Goal: Information Seeking & Learning: Learn about a topic

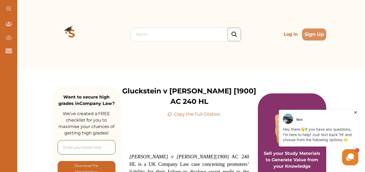
click at [355, 111] on icon at bounding box center [354, 112] width 5 height 5
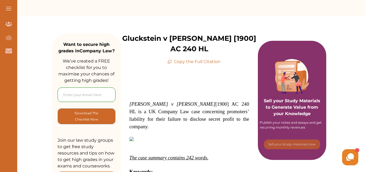
scroll to position [53, 0]
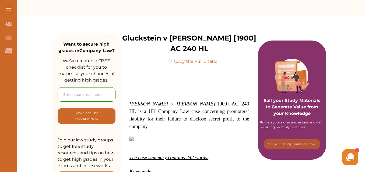
drag, startPoint x: 129, startPoint y: 92, endPoint x: 152, endPoint y: 92, distance: 23.9
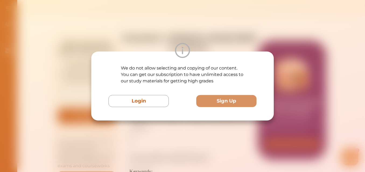
click at [158, 26] on div "We do not allow selecting and copying of our content. You can get our subscript…" at bounding box center [182, 86] width 365 height 172
